Goal: Task Accomplishment & Management: Use online tool/utility

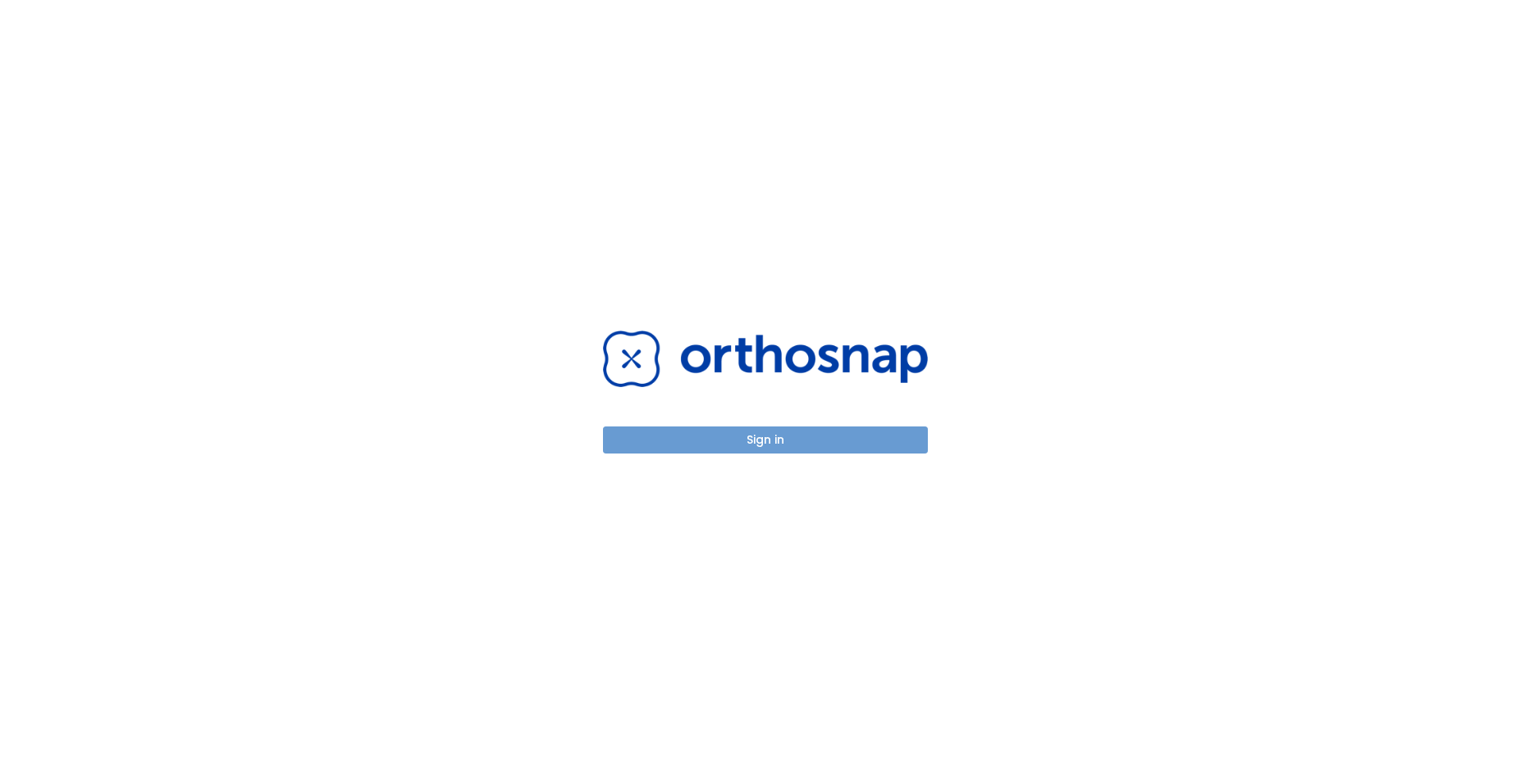
click at [761, 435] on button "Sign in" at bounding box center [765, 440] width 325 height 27
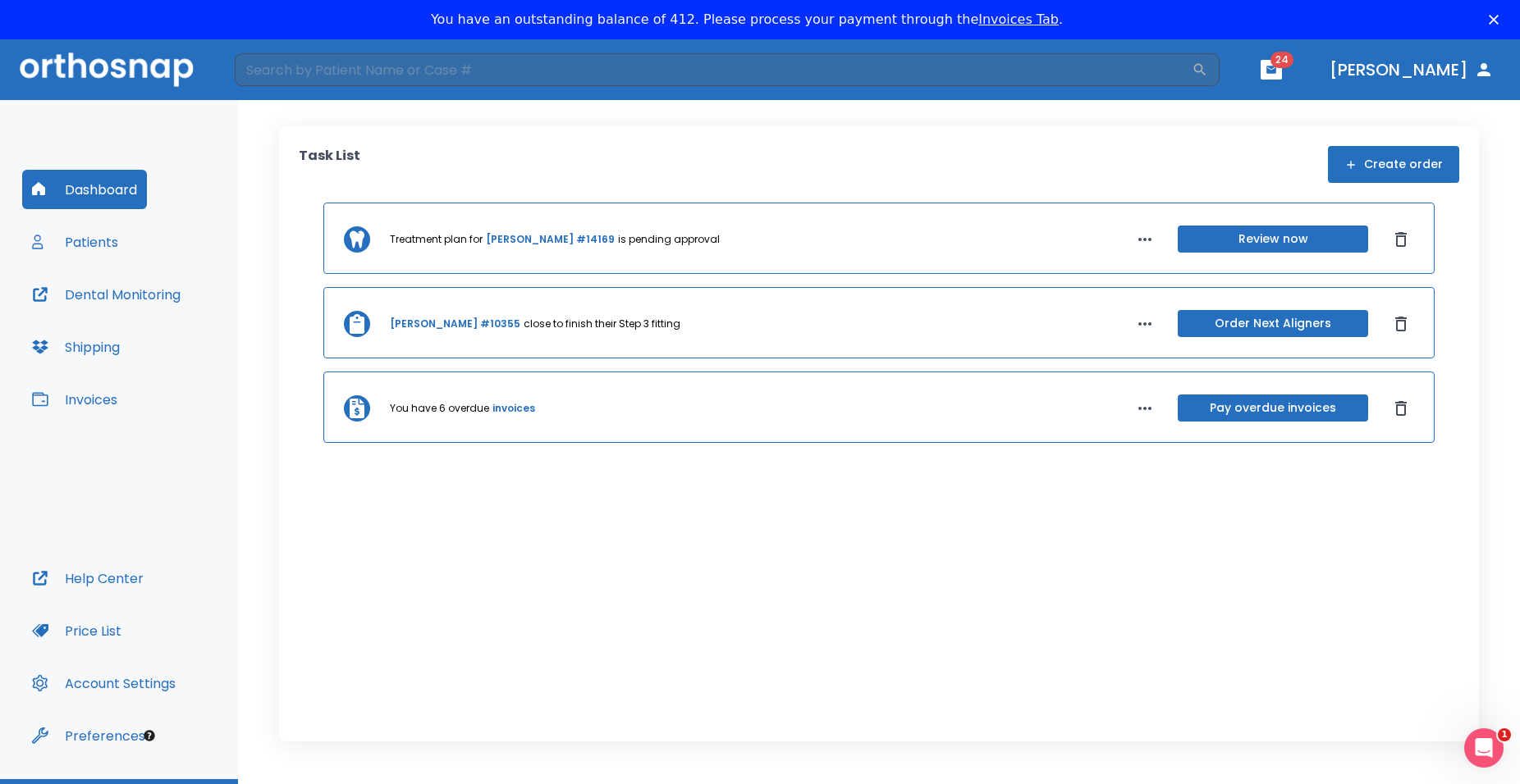
click at [1223, 239] on button "Review now" at bounding box center [1273, 238] width 191 height 27
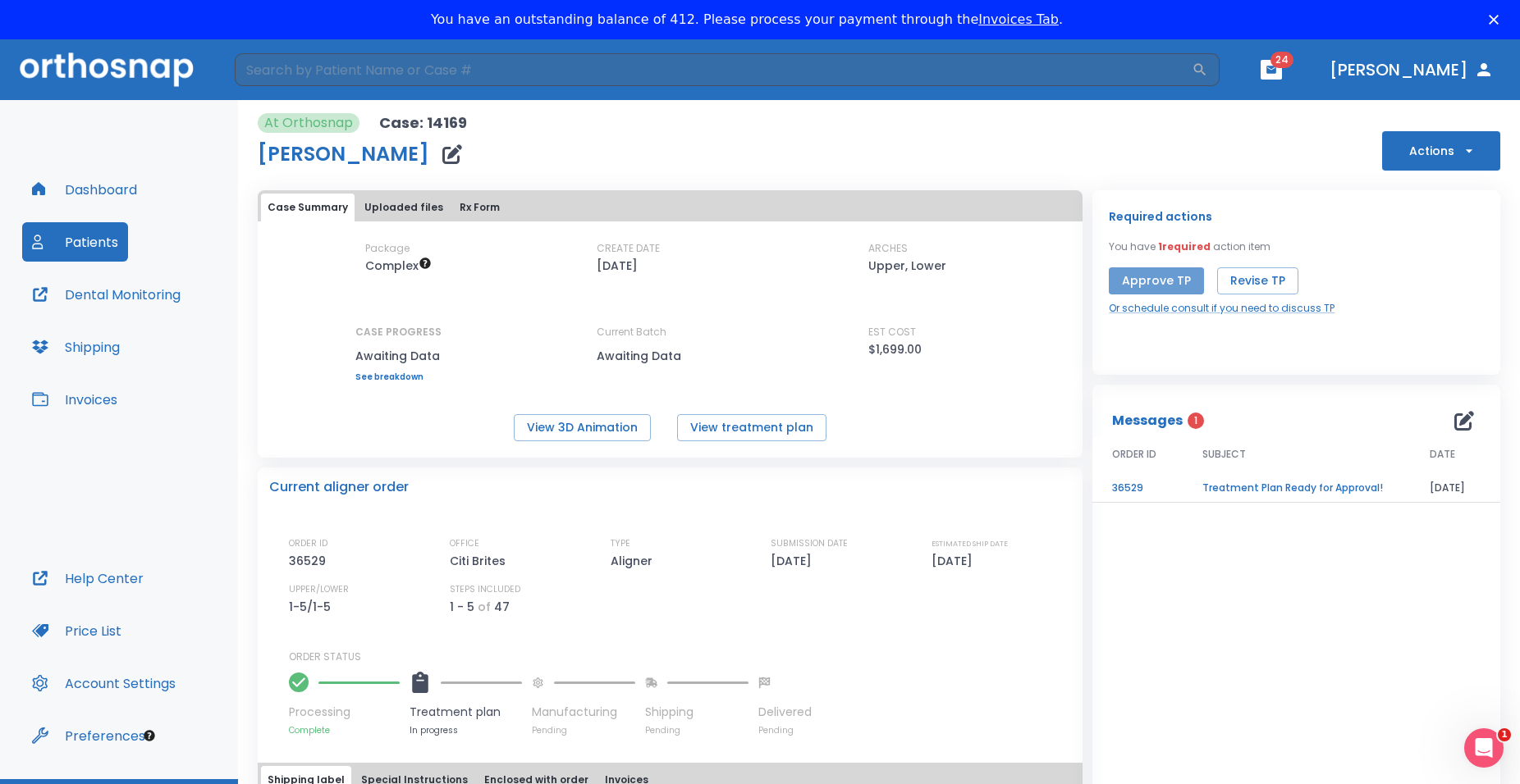
click at [1157, 276] on button "Approve TP" at bounding box center [1156, 281] width 95 height 27
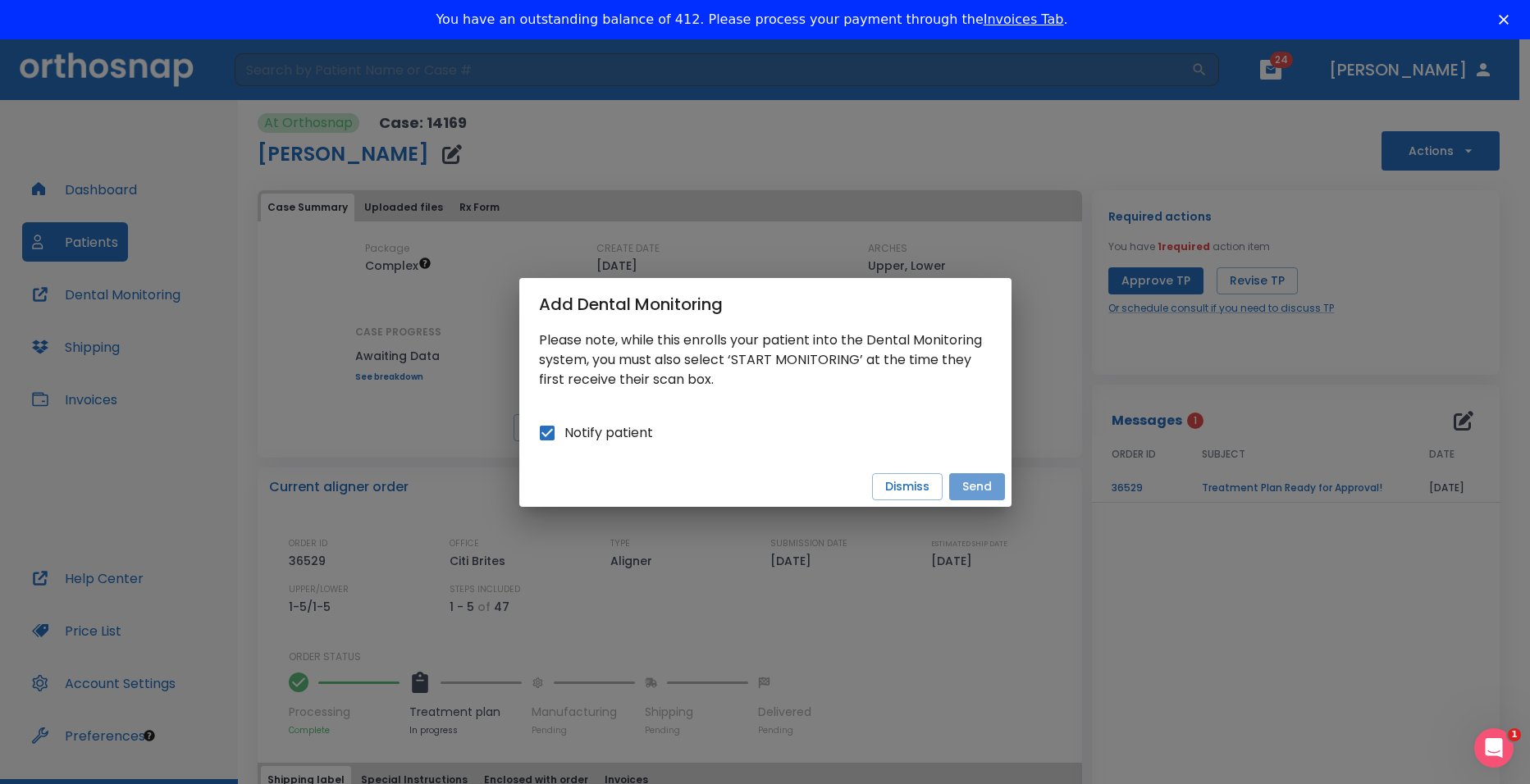
click at [978, 488] on button "Send" at bounding box center [977, 487] width 56 height 27
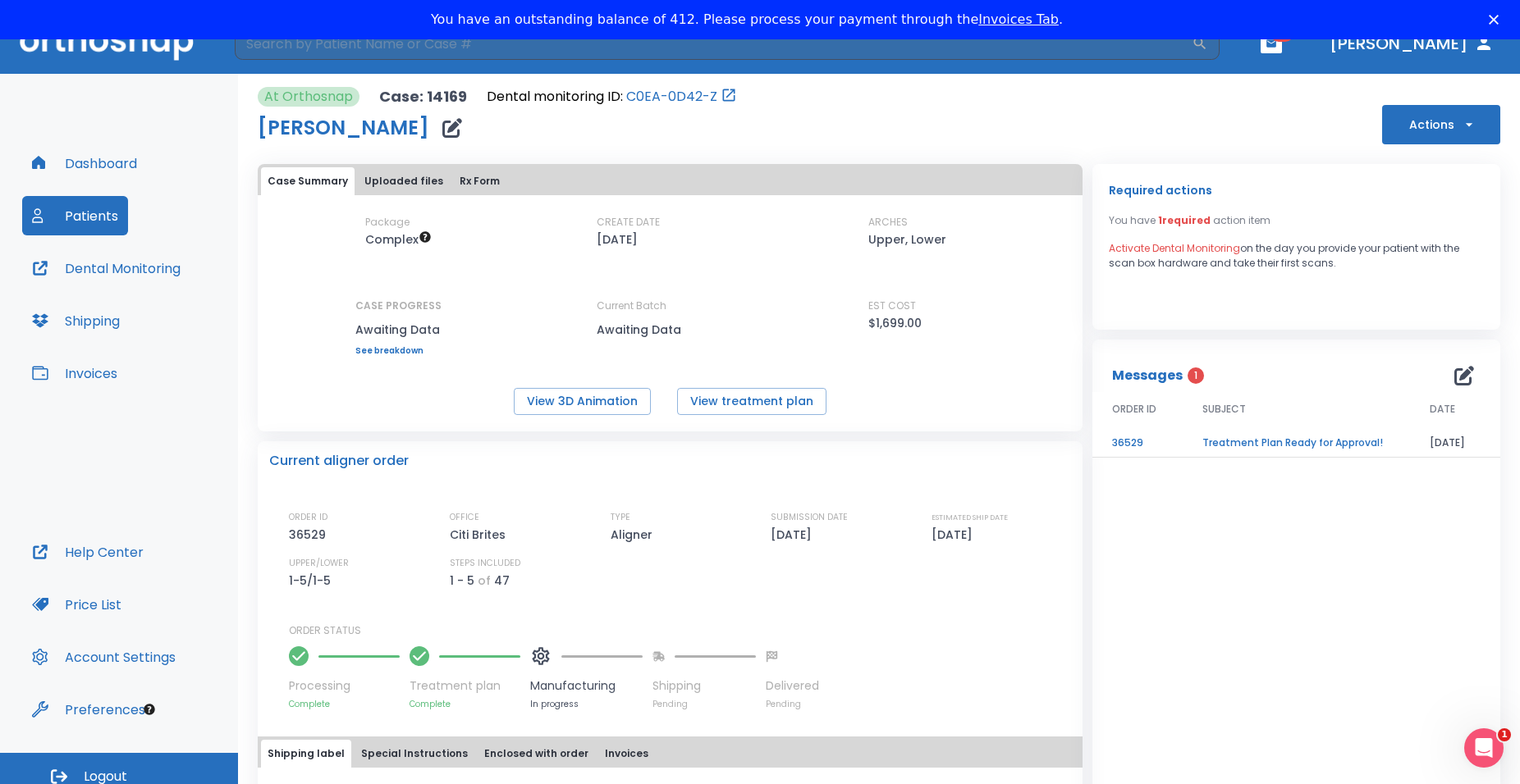
scroll to position [39, 0]
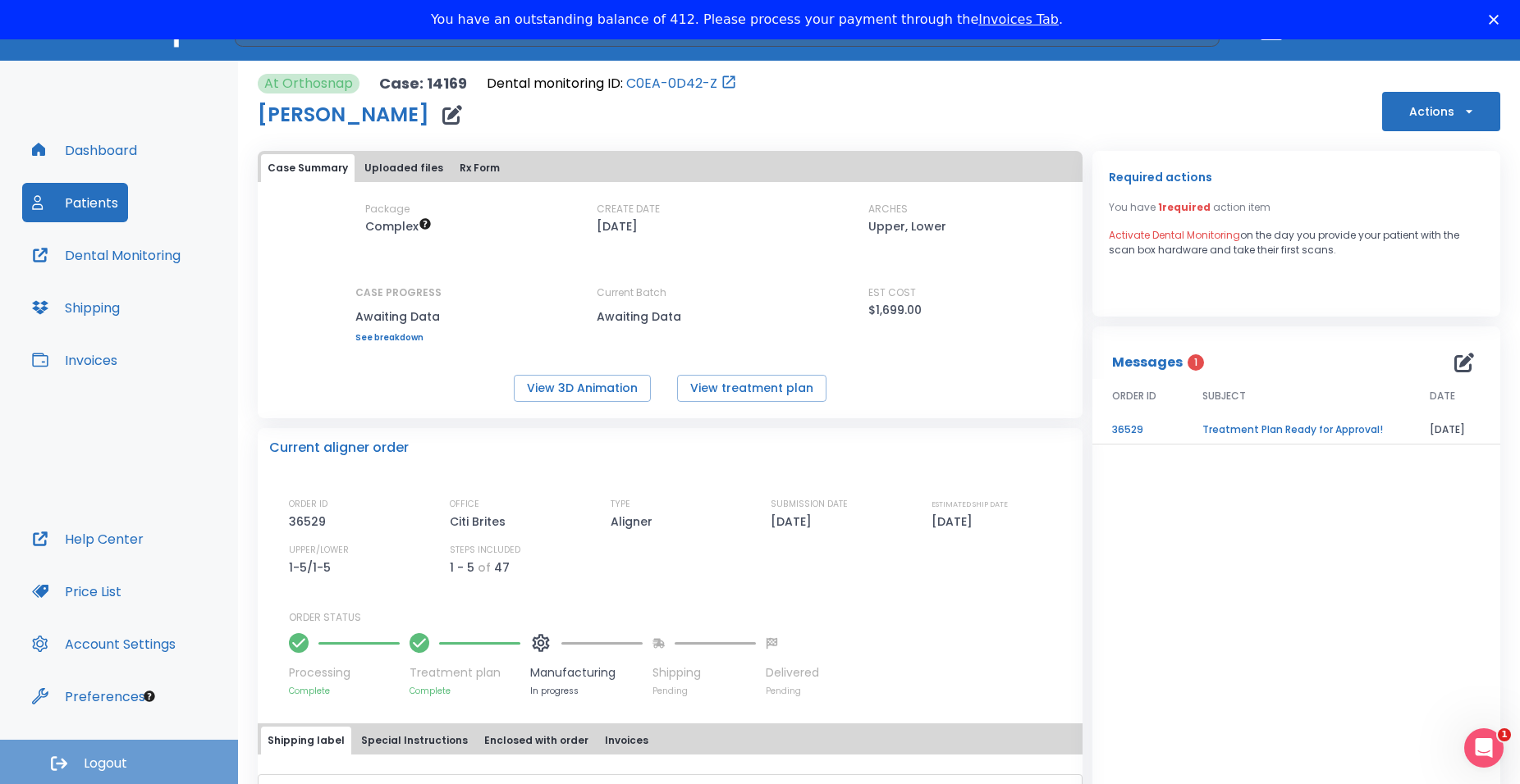
click at [110, 752] on button "Logout" at bounding box center [118, 762] width 238 height 44
